Goal: Information Seeking & Learning: Learn about a topic

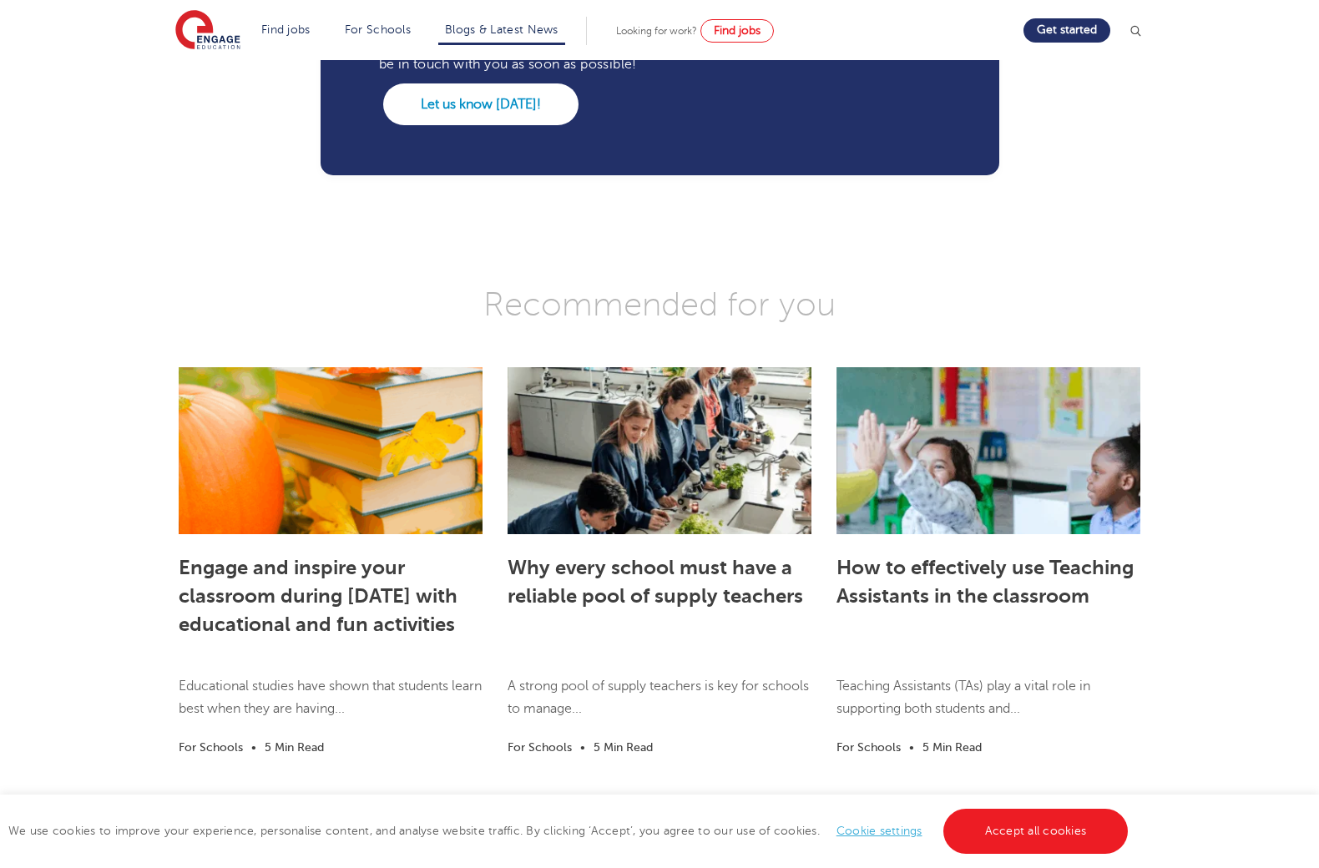
scroll to position [2254, 0]
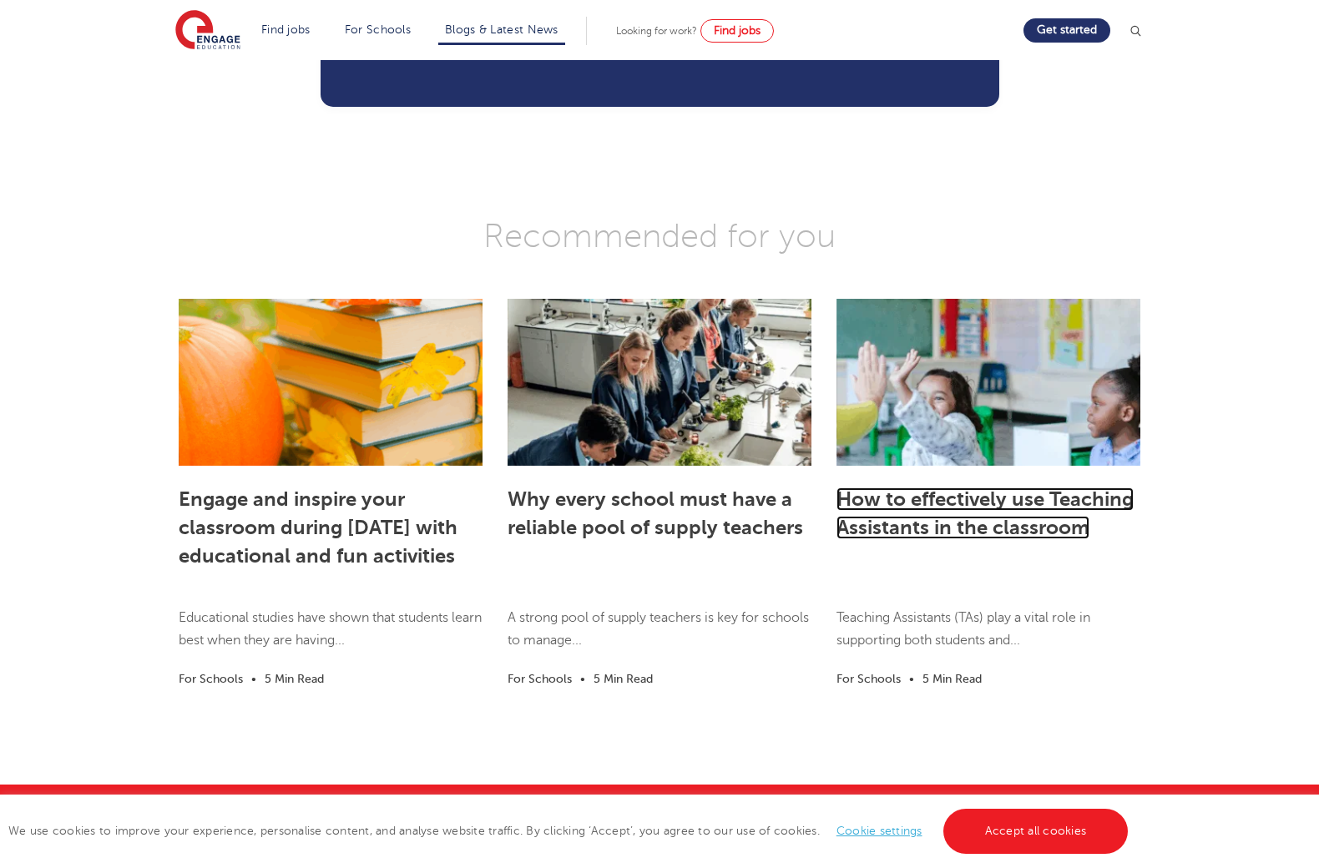
click at [922, 539] on link "How to effectively use Teaching Assistants in the classroom" at bounding box center [984, 514] width 297 height 52
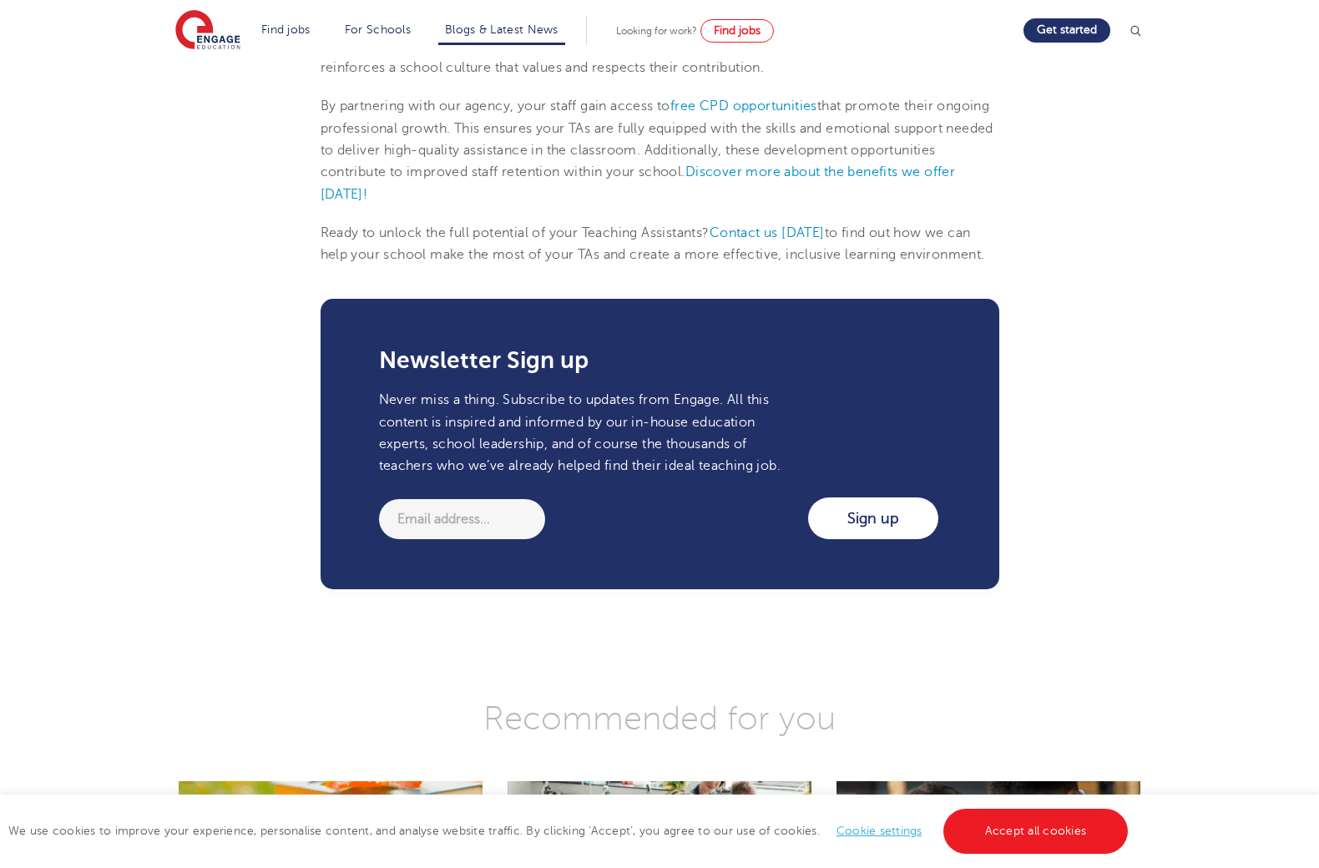
scroll to position [1586, 0]
